Goal: Task Accomplishment & Management: Complete application form

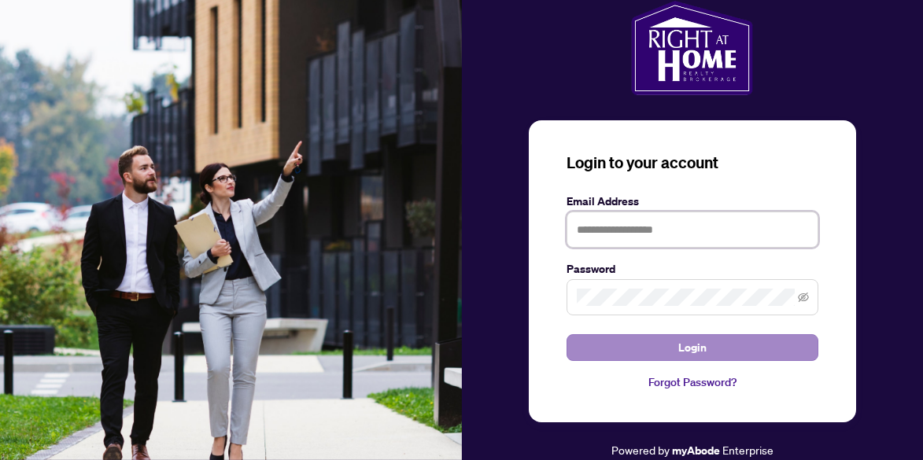
type input "**********"
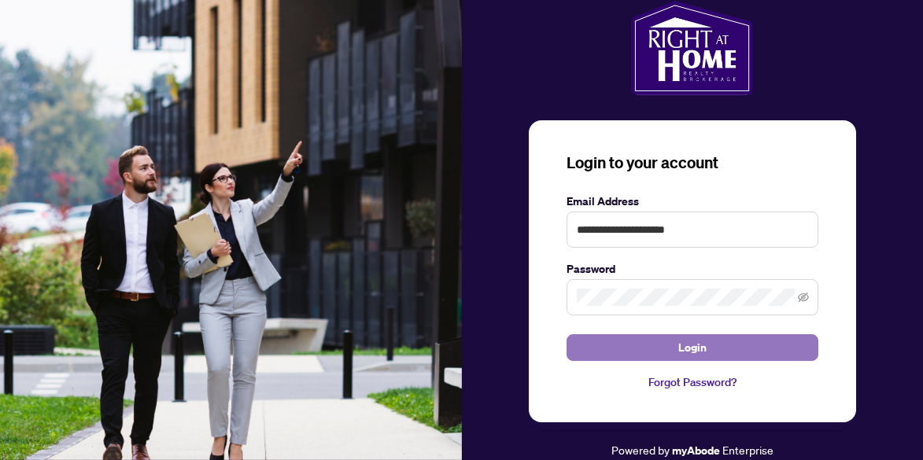
click at [682, 348] on span "Login" at bounding box center [693, 347] width 28 height 25
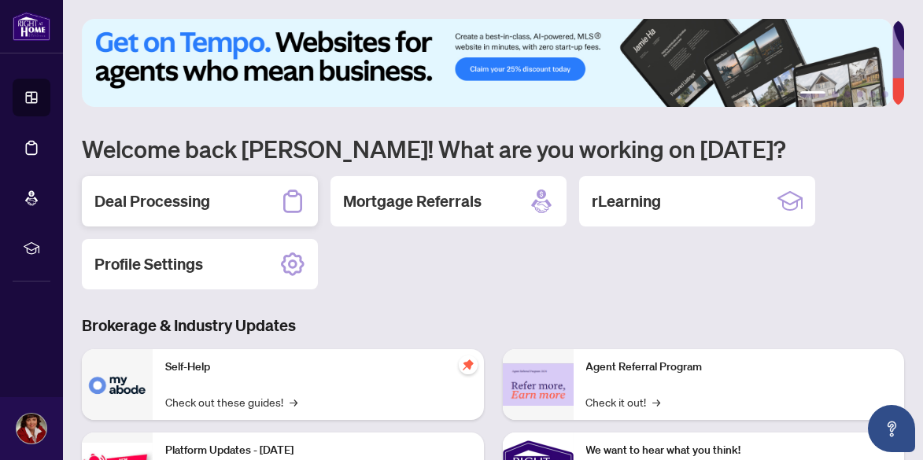
click at [180, 204] on h2 "Deal Processing" at bounding box center [152, 201] width 116 height 22
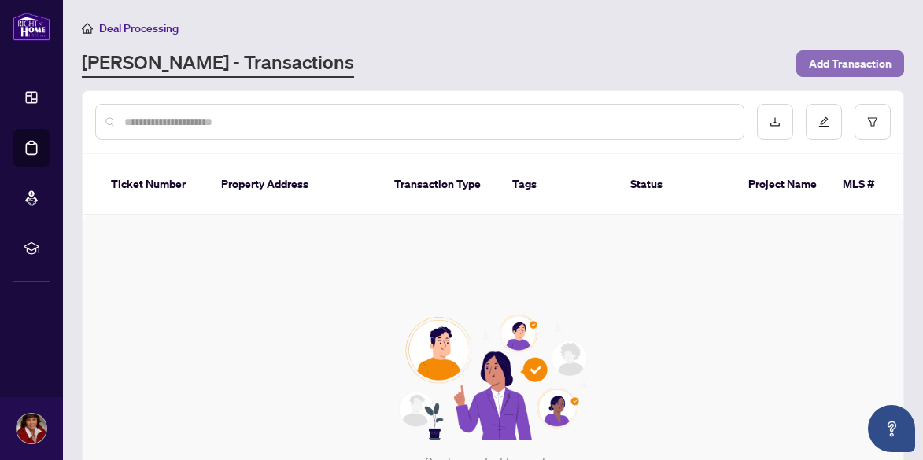
click at [816, 61] on span "Add Transaction" at bounding box center [850, 63] width 83 height 25
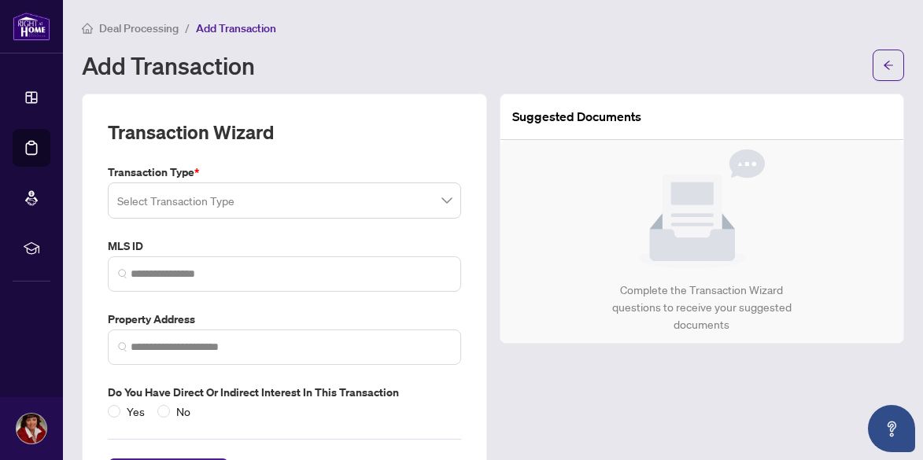
click at [686, 246] on img at bounding box center [702, 210] width 126 height 120
click at [442, 201] on span at bounding box center [284, 201] width 335 height 30
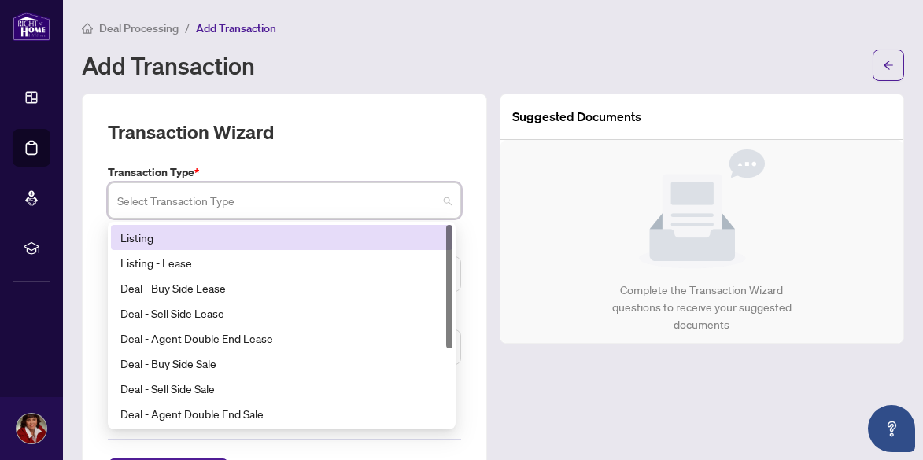
click at [478, 42] on div "Deal Processing / Add Transaction Add Transaction" at bounding box center [493, 50] width 823 height 62
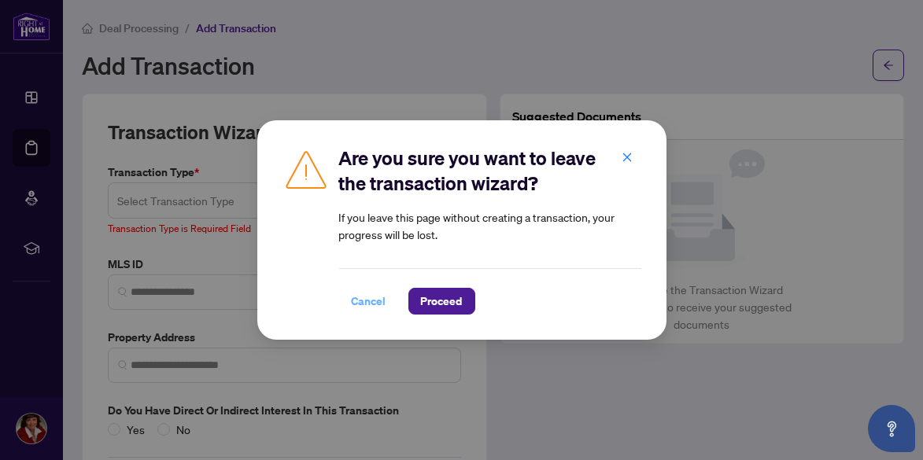
click at [374, 303] on span "Cancel" at bounding box center [369, 301] width 35 height 25
click at [451, 303] on span "Proceed" at bounding box center [442, 301] width 42 height 25
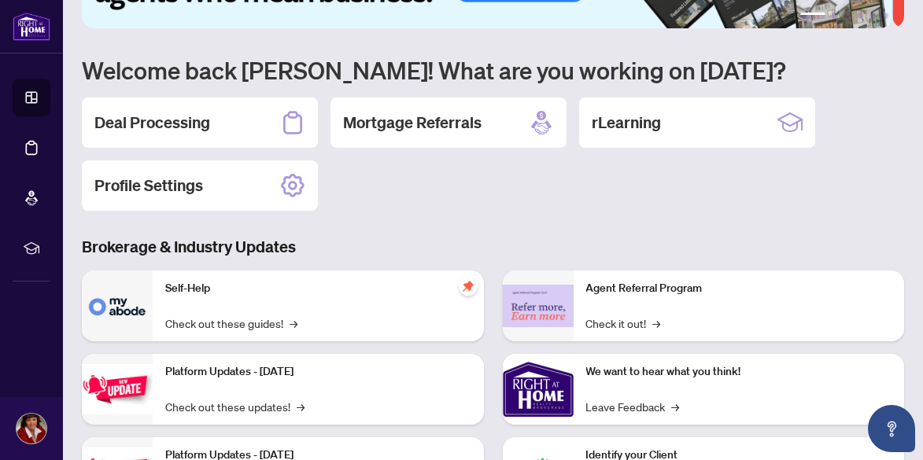
scroll to position [157, 0]
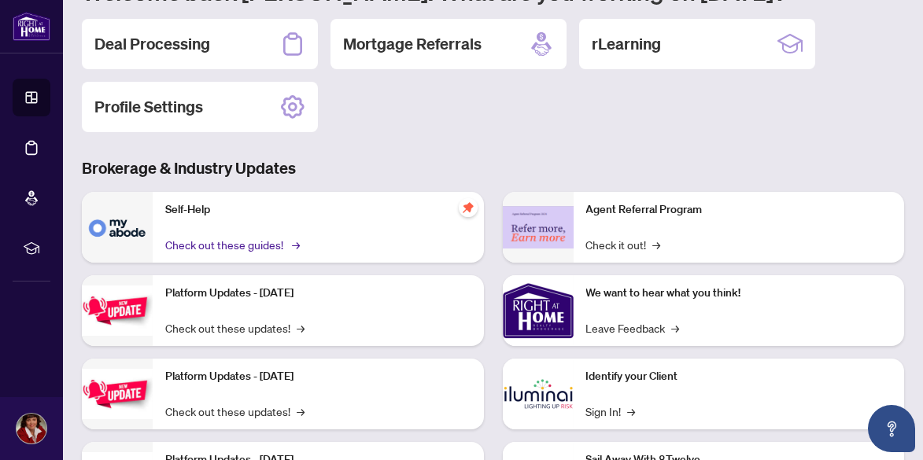
click at [255, 243] on link "Check out these guides! →" at bounding box center [231, 244] width 132 height 17
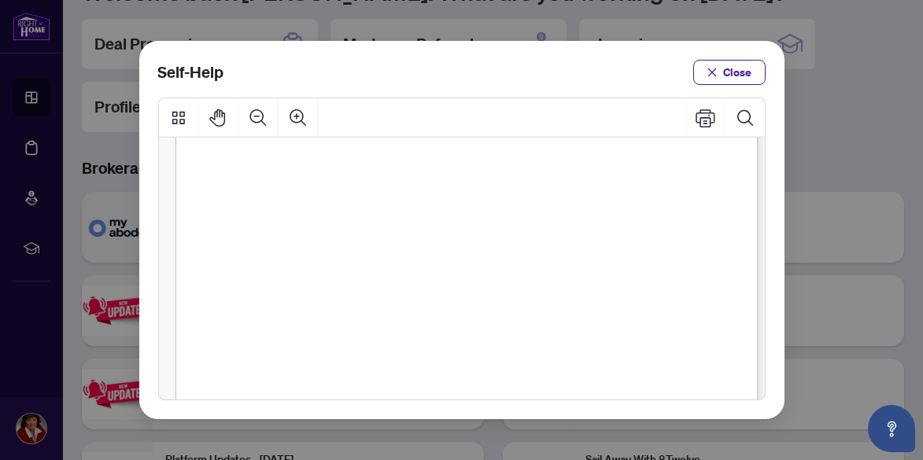
scroll to position [472, 0]
click at [487, 272] on span "PDF" at bounding box center [489, 275] width 21 height 16
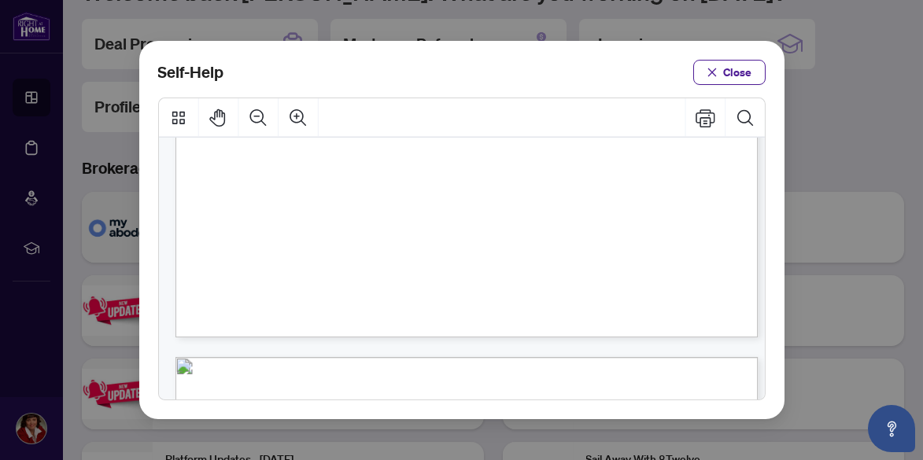
click at [499, 230] on span "PDF" at bounding box center [502, 230] width 21 height 16
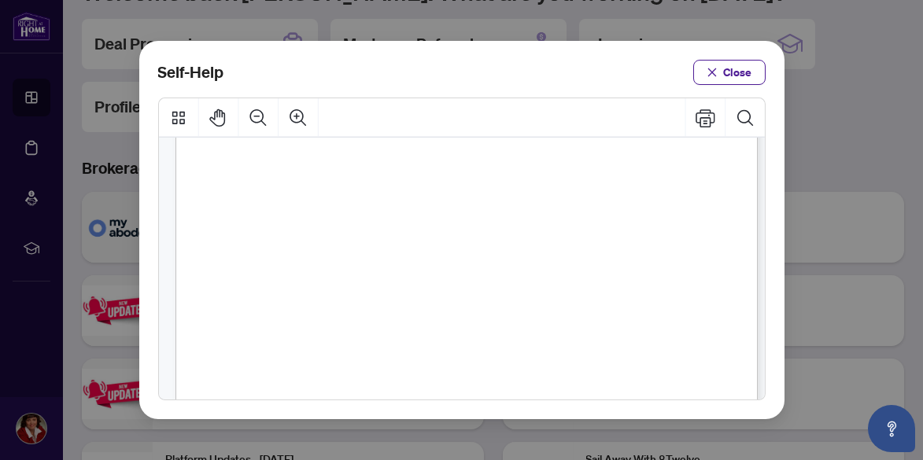
scroll to position [0, 0]
click at [732, 69] on span "Close" at bounding box center [738, 72] width 28 height 25
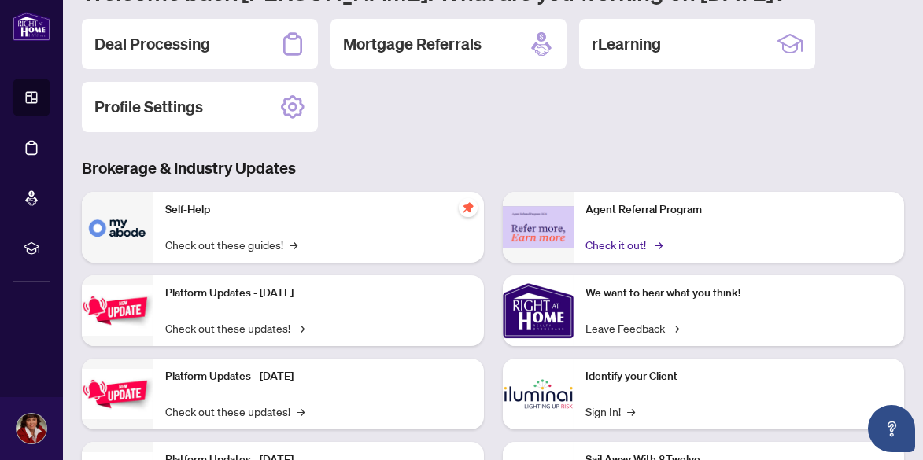
click at [627, 245] on link "Check it out! →" at bounding box center [623, 244] width 75 height 17
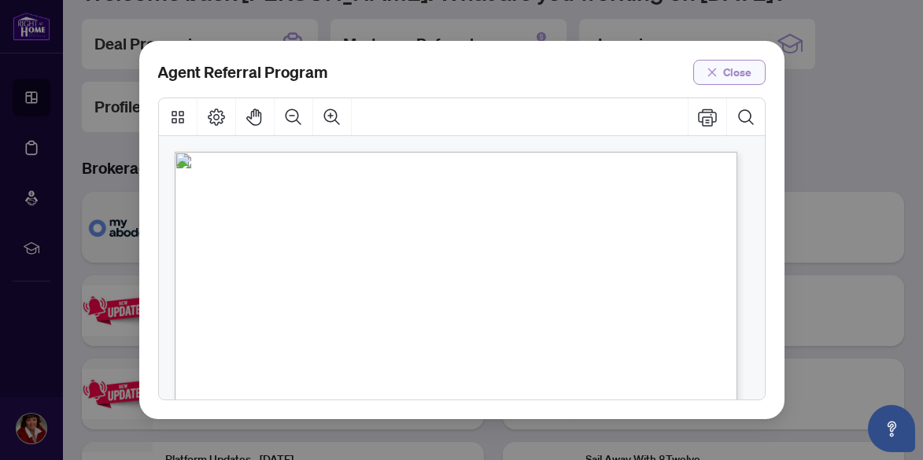
click at [735, 72] on span "Close" at bounding box center [738, 72] width 28 height 25
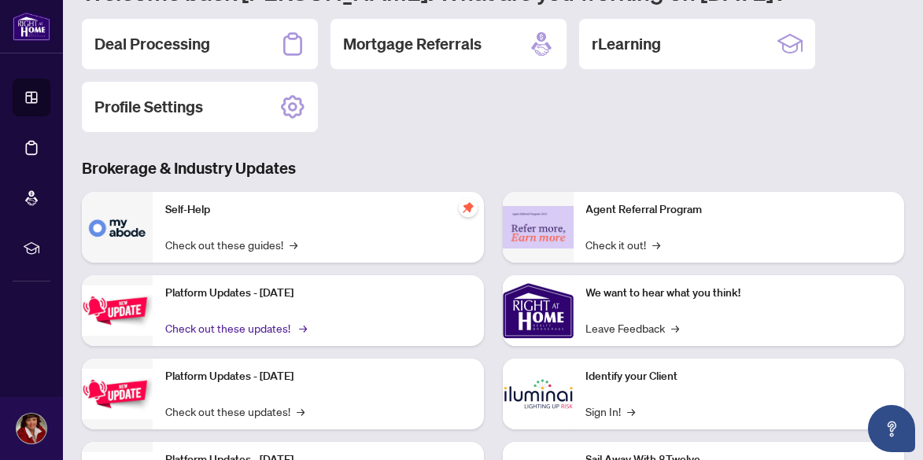
click at [209, 326] on link "Check out these updates! →" at bounding box center [234, 328] width 139 height 17
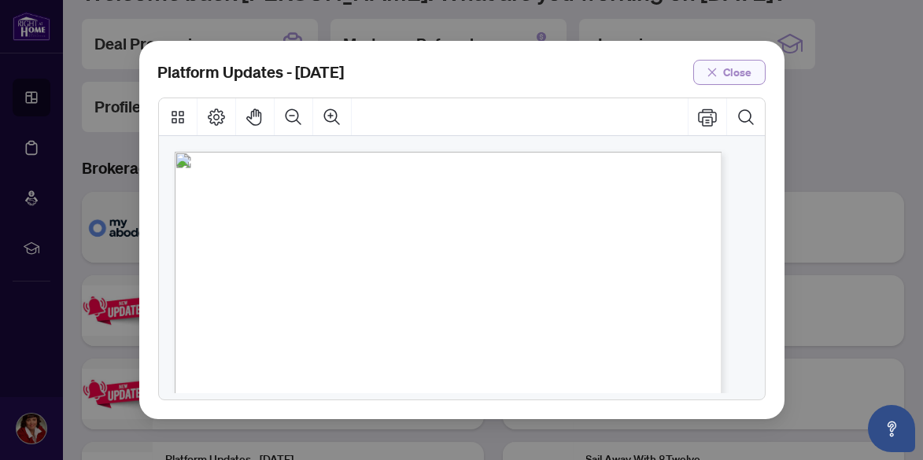
click at [735, 72] on span "Close" at bounding box center [738, 72] width 28 height 25
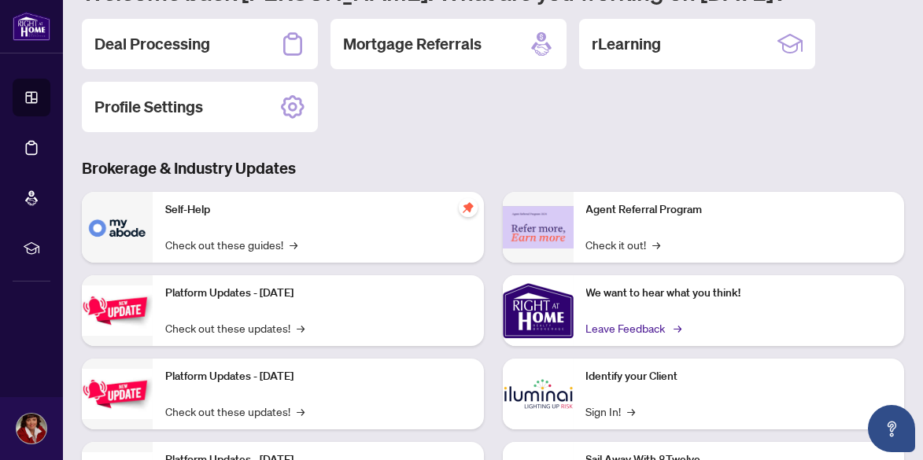
click at [597, 327] on link "Leave Feedback →" at bounding box center [633, 328] width 94 height 17
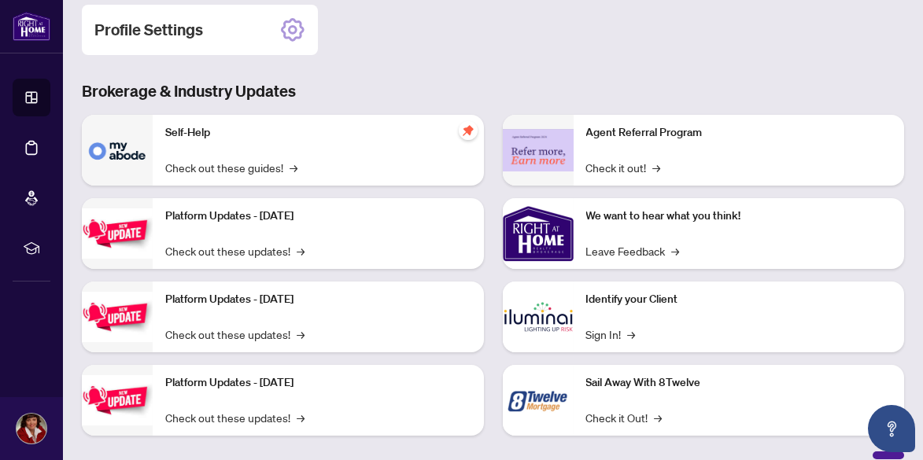
scroll to position [236, 0]
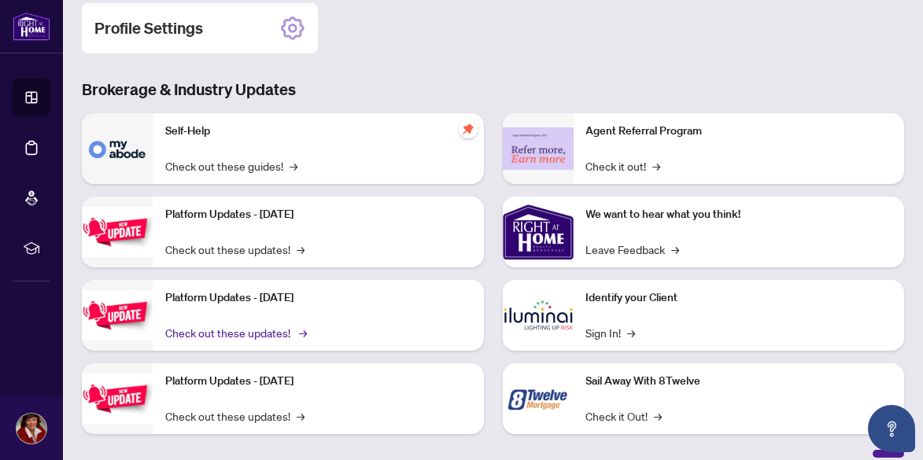
click at [230, 333] on link "Check out these updates! →" at bounding box center [234, 332] width 139 height 17
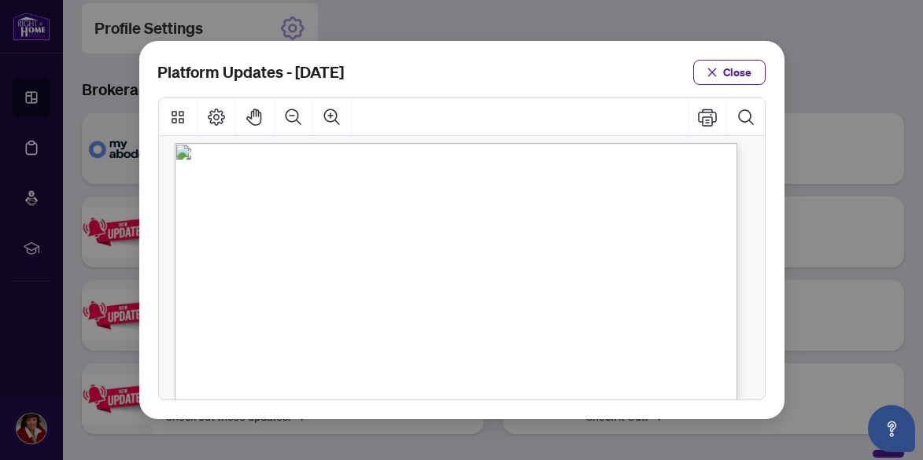
scroll to position [0, 0]
click at [736, 72] on span "Close" at bounding box center [738, 72] width 28 height 25
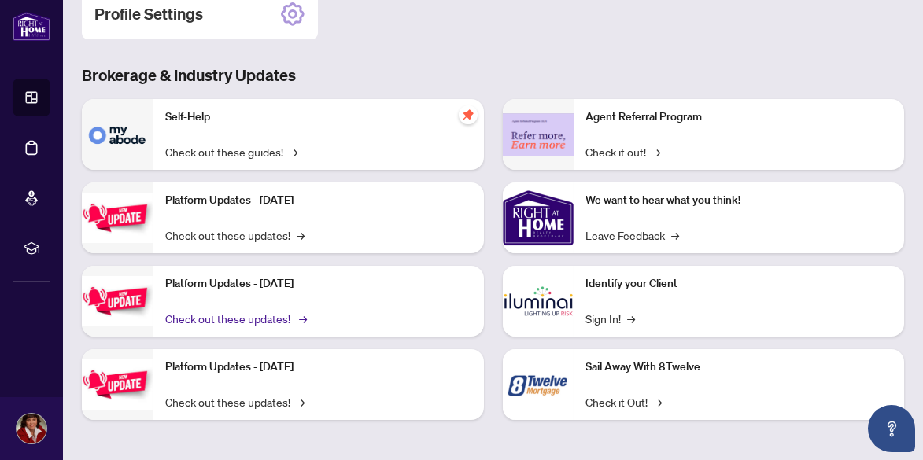
scroll to position [251, 0]
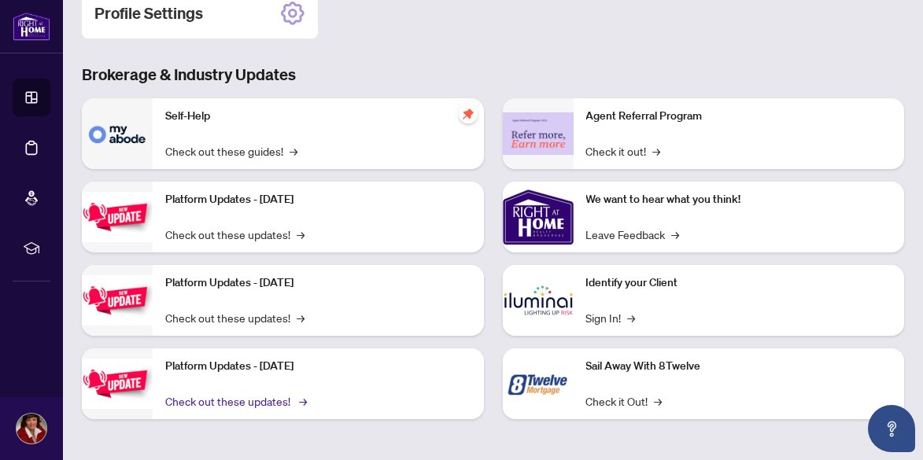
click at [233, 401] on link "Check out these updates! →" at bounding box center [234, 401] width 139 height 17
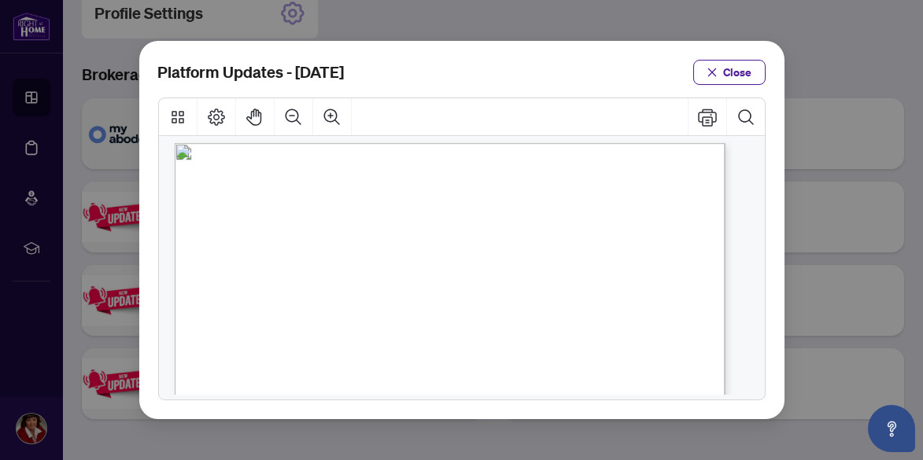
scroll to position [0, 0]
click at [734, 69] on span "Close" at bounding box center [738, 72] width 28 height 25
